Goal: Transaction & Acquisition: Purchase product/service

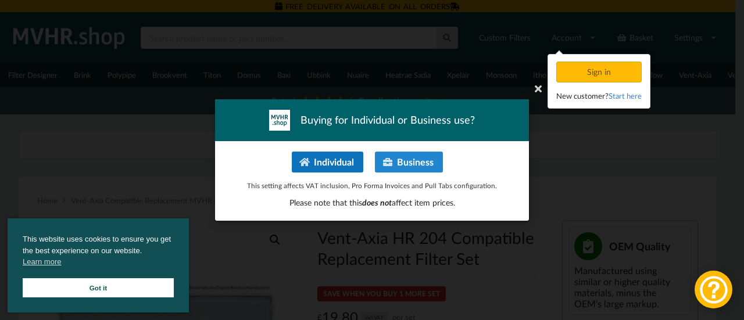
click at [337, 164] on button "Individual" at bounding box center [327, 162] width 71 height 21
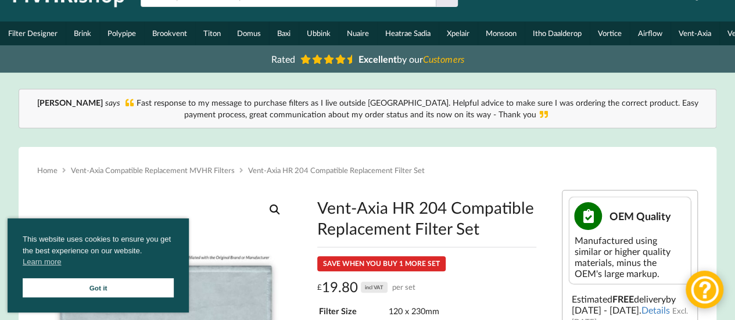
scroll to position [44, 0]
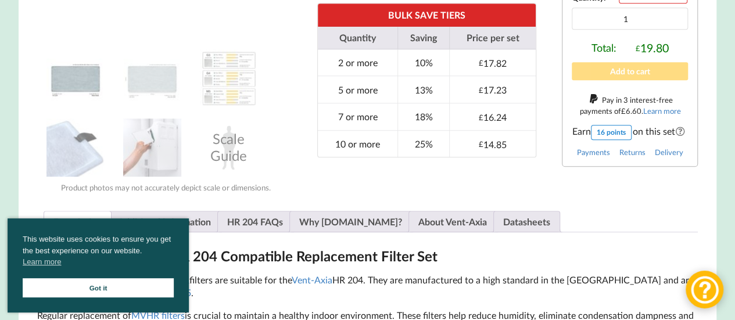
scroll to position [351, 0]
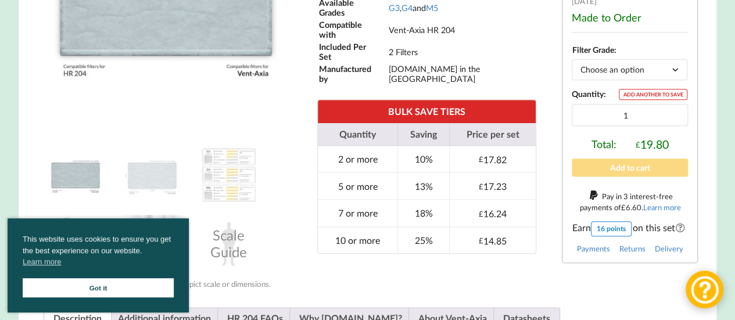
click at [638, 171] on button "Add to cart" at bounding box center [630, 168] width 116 height 18
click at [677, 72] on select "Choose an option G3 G4 M5" at bounding box center [630, 69] width 116 height 20
click at [572, 64] on select "Choose an option G3 G4 M5" at bounding box center [630, 69] width 116 height 20
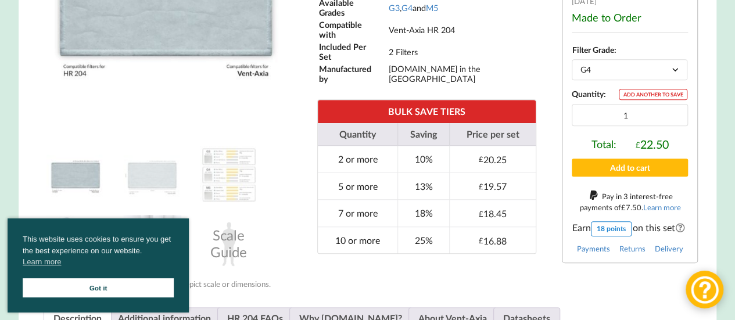
click at [675, 73] on select "Choose an option G3 G4 M5" at bounding box center [630, 69] width 116 height 20
click at [572, 64] on select "Choose an option G3 G4 M5" at bounding box center [630, 69] width 116 height 20
click at [674, 73] on select "Choose an option G3 G4 M5" at bounding box center [630, 69] width 116 height 20
select select "M5"
click at [572, 64] on select "Choose an option G3 G4 M5" at bounding box center [630, 69] width 116 height 20
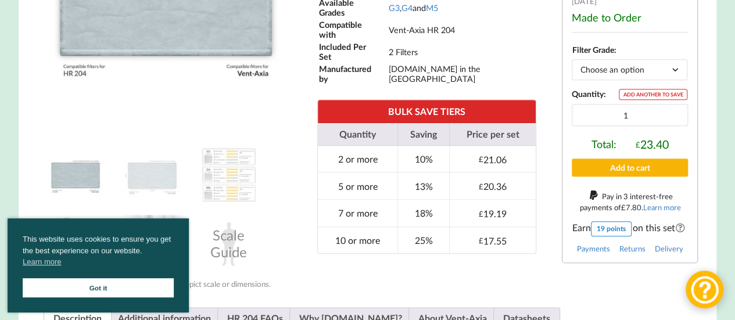
click at [621, 167] on button "Add to cart" at bounding box center [630, 168] width 116 height 18
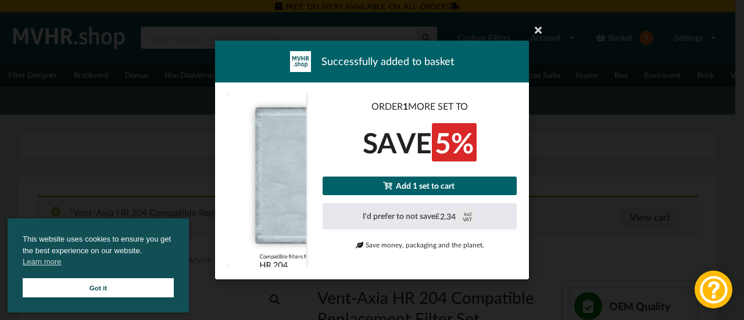
click at [468, 183] on link "Add 1 set to cart" at bounding box center [420, 186] width 194 height 18
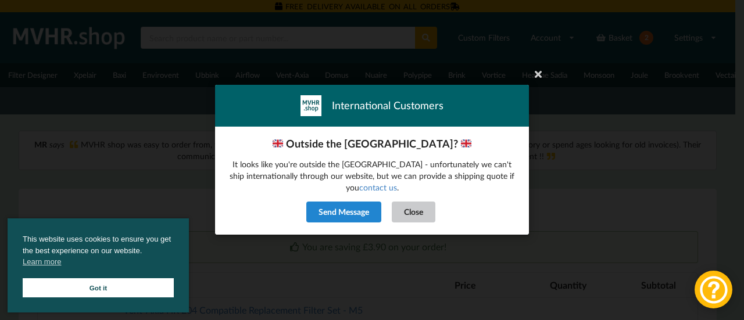
click at [417, 203] on button "Close" at bounding box center [414, 212] width 44 height 21
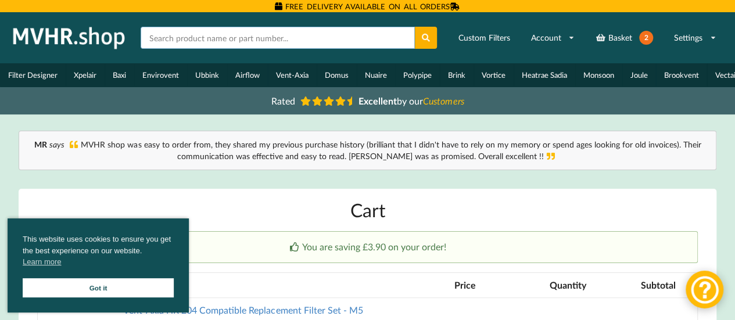
click at [181, 36] on input "text" at bounding box center [278, 38] width 274 height 22
paste input "VENT-AXIA SENTINEL KINETIC PLUS B/BH"
type input "VENT-AXIA SENTINEL KINETIC PLUS B/BH"
click at [415, 27] on button at bounding box center [426, 38] width 23 height 22
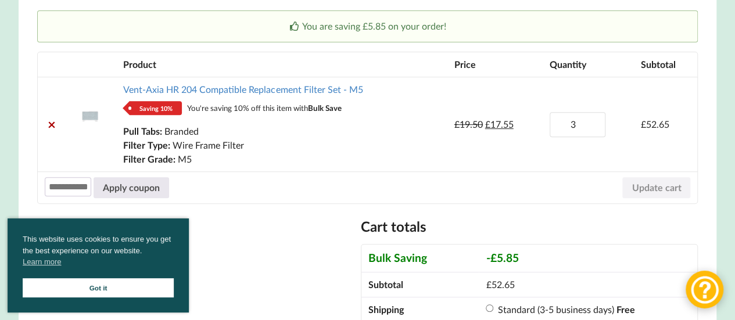
scroll to position [215, 0]
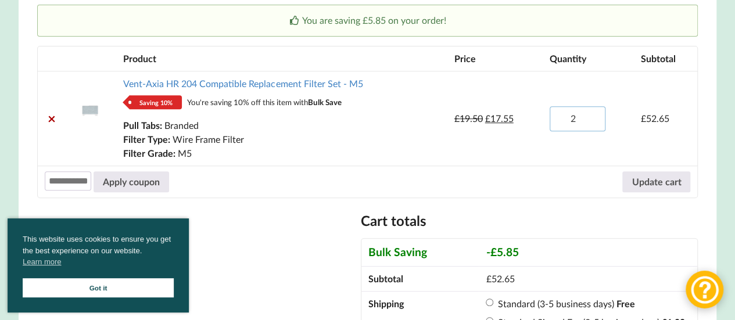
type input "2"
click at [592, 124] on input "2" at bounding box center [578, 118] width 56 height 25
click at [636, 182] on button "Update cart" at bounding box center [657, 181] width 68 height 21
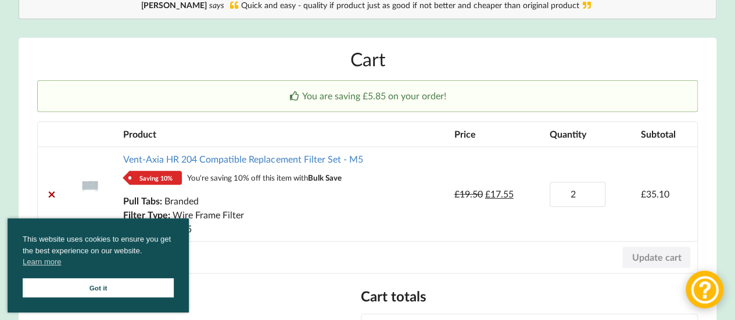
scroll to position [138, 0]
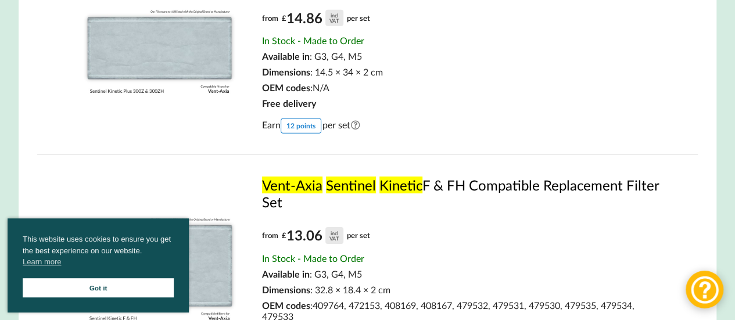
scroll to position [1773, 0]
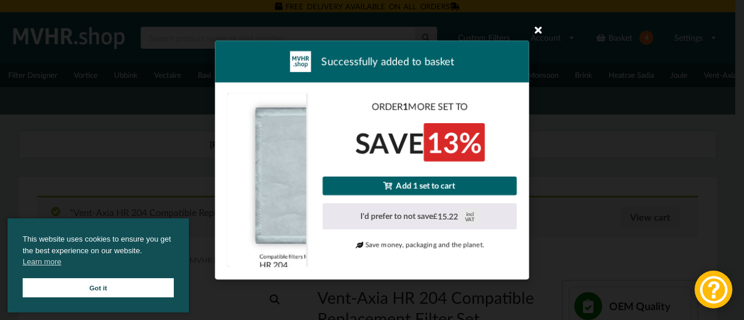
click at [538, 30] on icon at bounding box center [538, 29] width 19 height 19
